Goal: Task Accomplishment & Management: Manage account settings

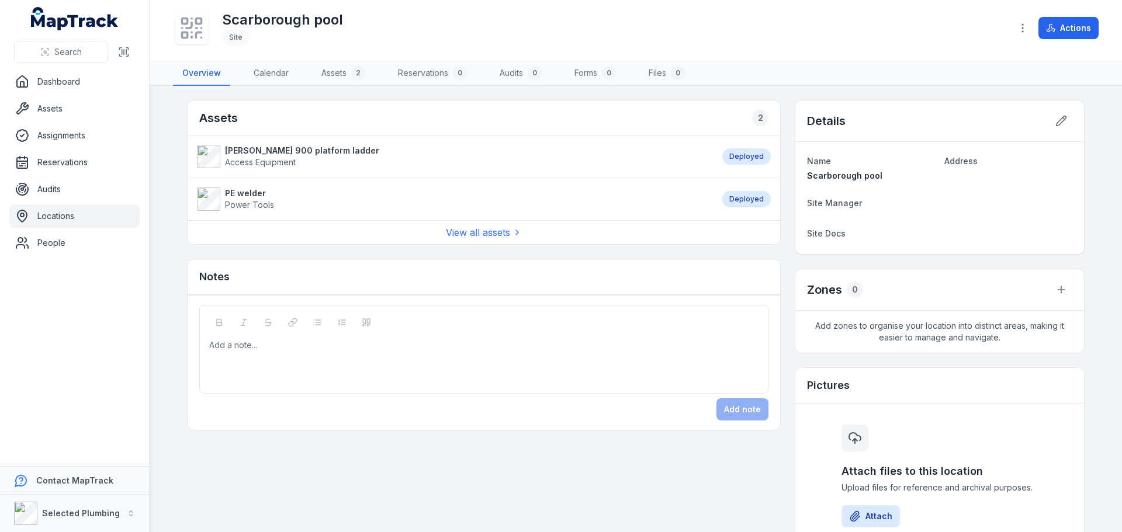
click at [248, 155] on strong "[PERSON_NAME] 900 platform ladder" at bounding box center [302, 151] width 154 height 12
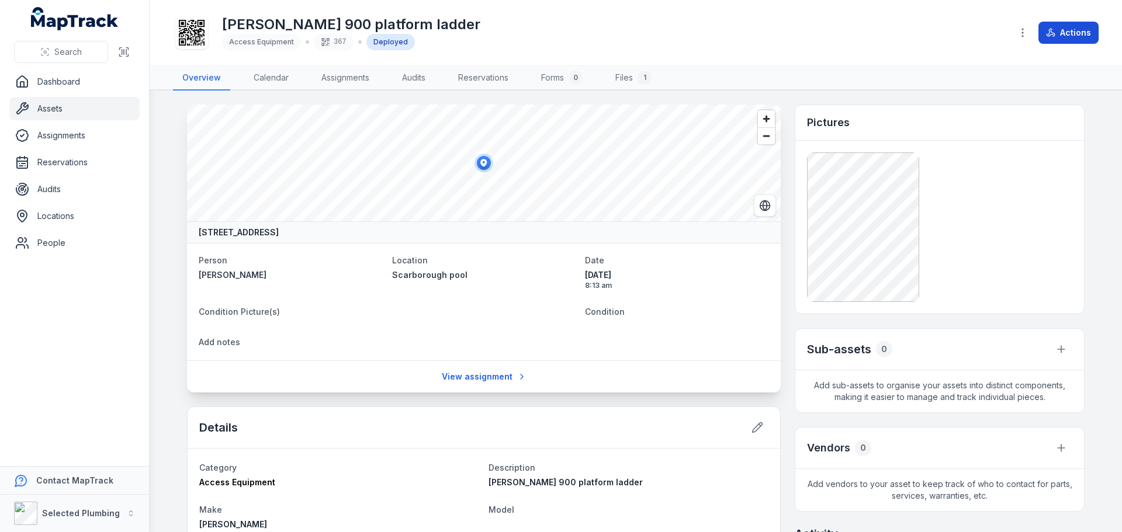
click at [1070, 30] on button "Actions" at bounding box center [1069, 33] width 60 height 22
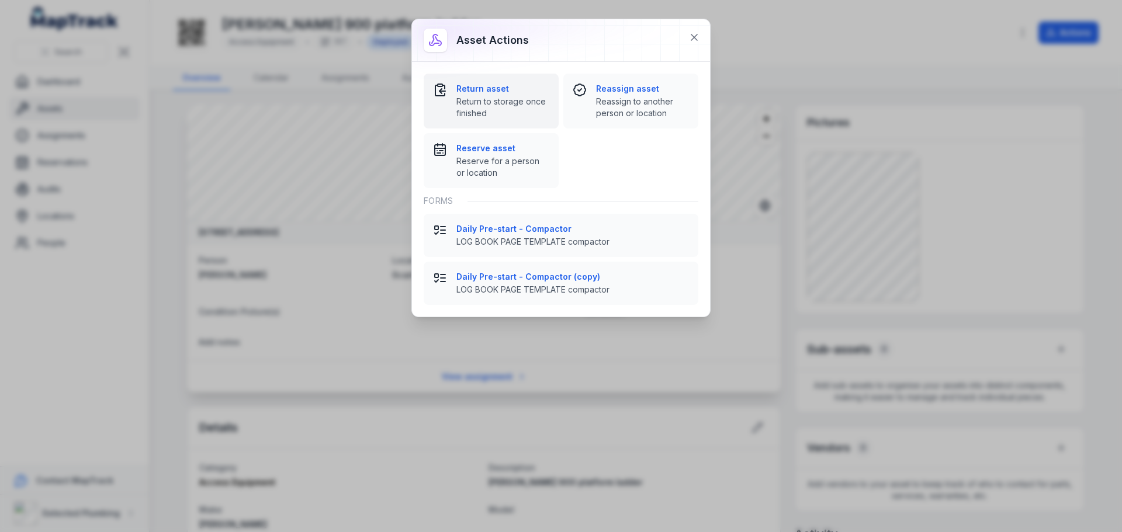
click at [492, 100] on span "Return to storage once finished" at bounding box center [502, 107] width 93 height 23
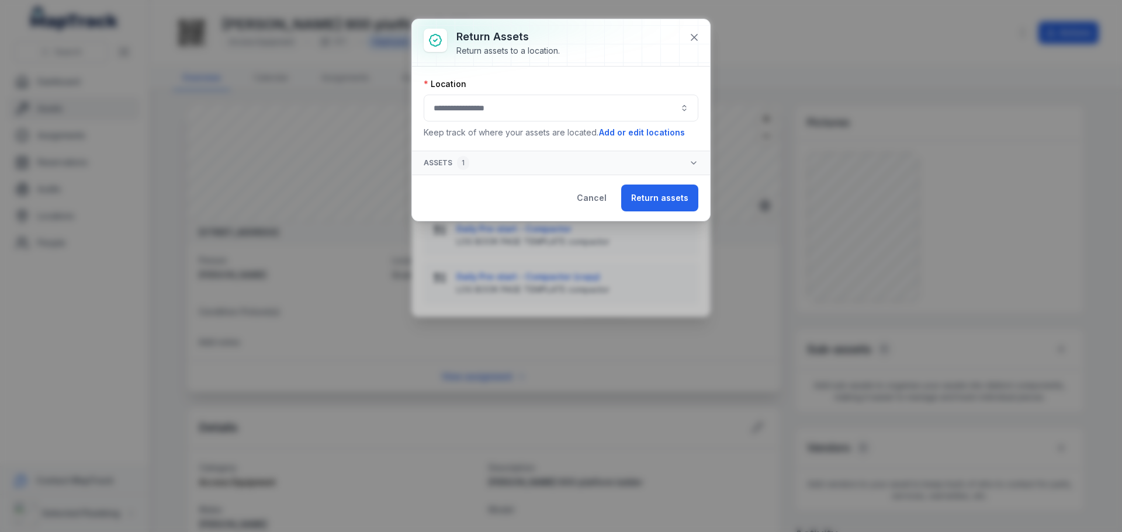
click at [482, 106] on button "button" at bounding box center [561, 108] width 275 height 27
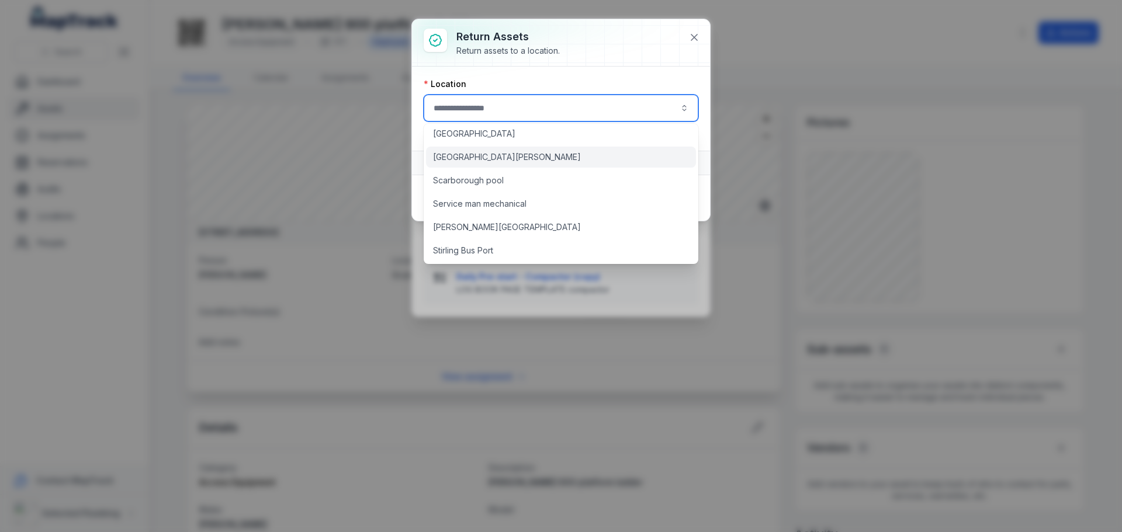
scroll to position [877, 0]
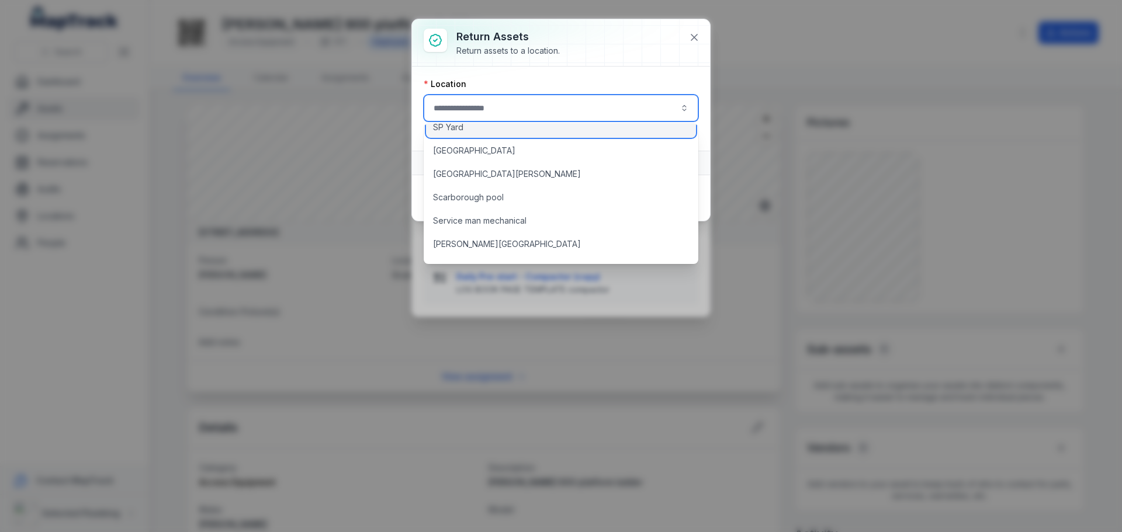
click at [456, 130] on span "SP Yard" at bounding box center [448, 128] width 30 height 12
type input "*******"
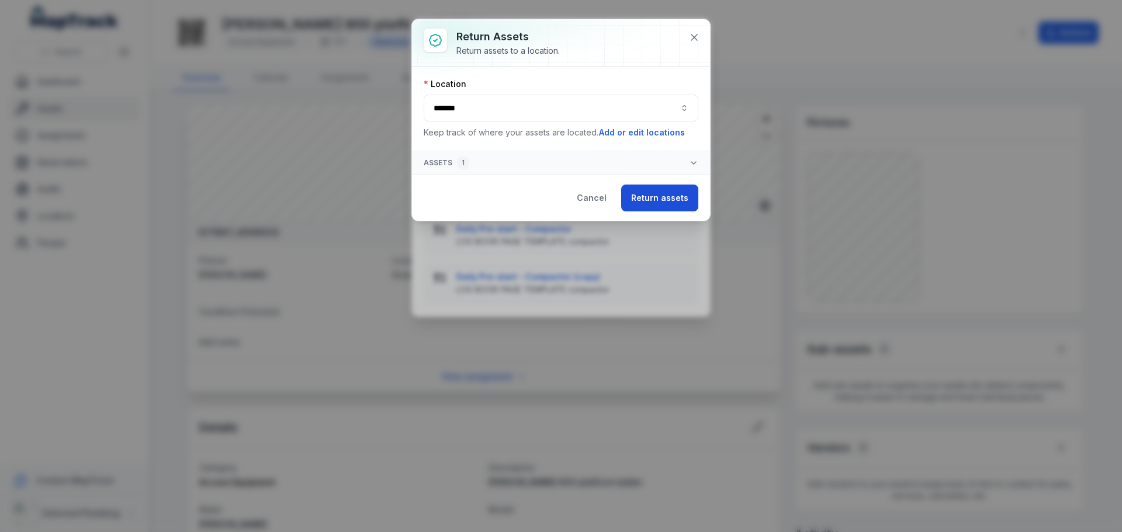
click at [662, 190] on button "Return assets" at bounding box center [659, 198] width 77 height 27
